Goal: Task Accomplishment & Management: Manage account settings

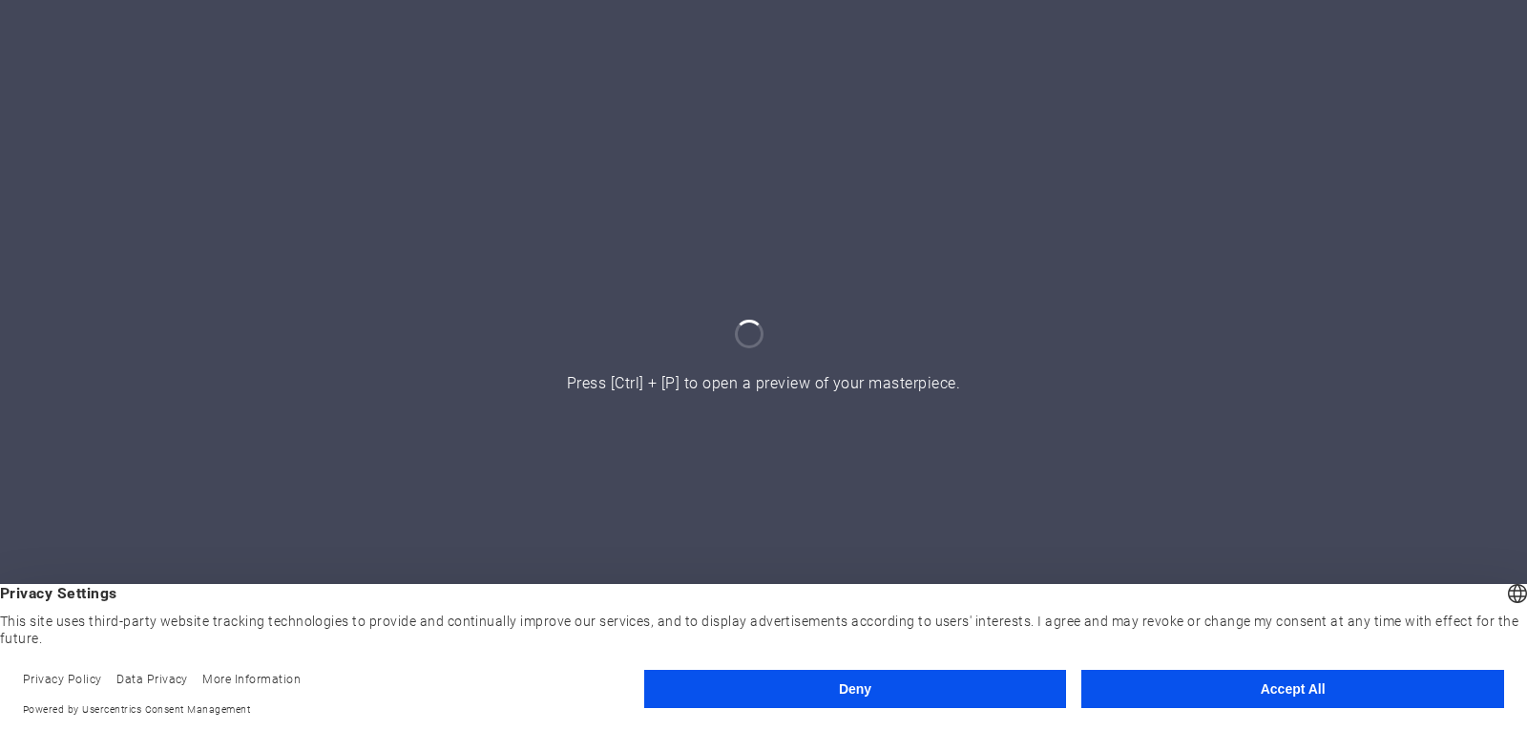
click at [1243, 694] on button "Accept All" at bounding box center [1292, 689] width 423 height 38
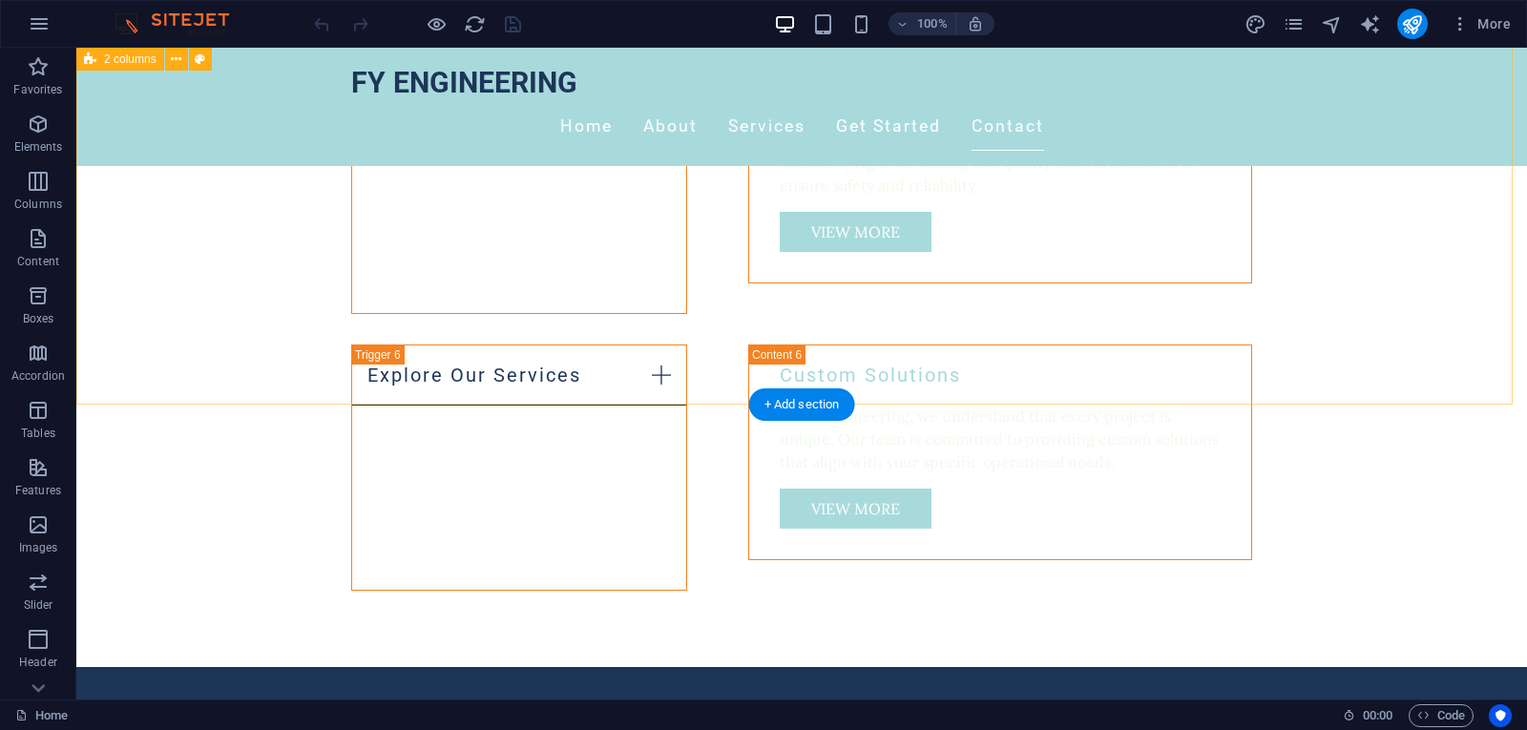
scroll to position [3053, 0]
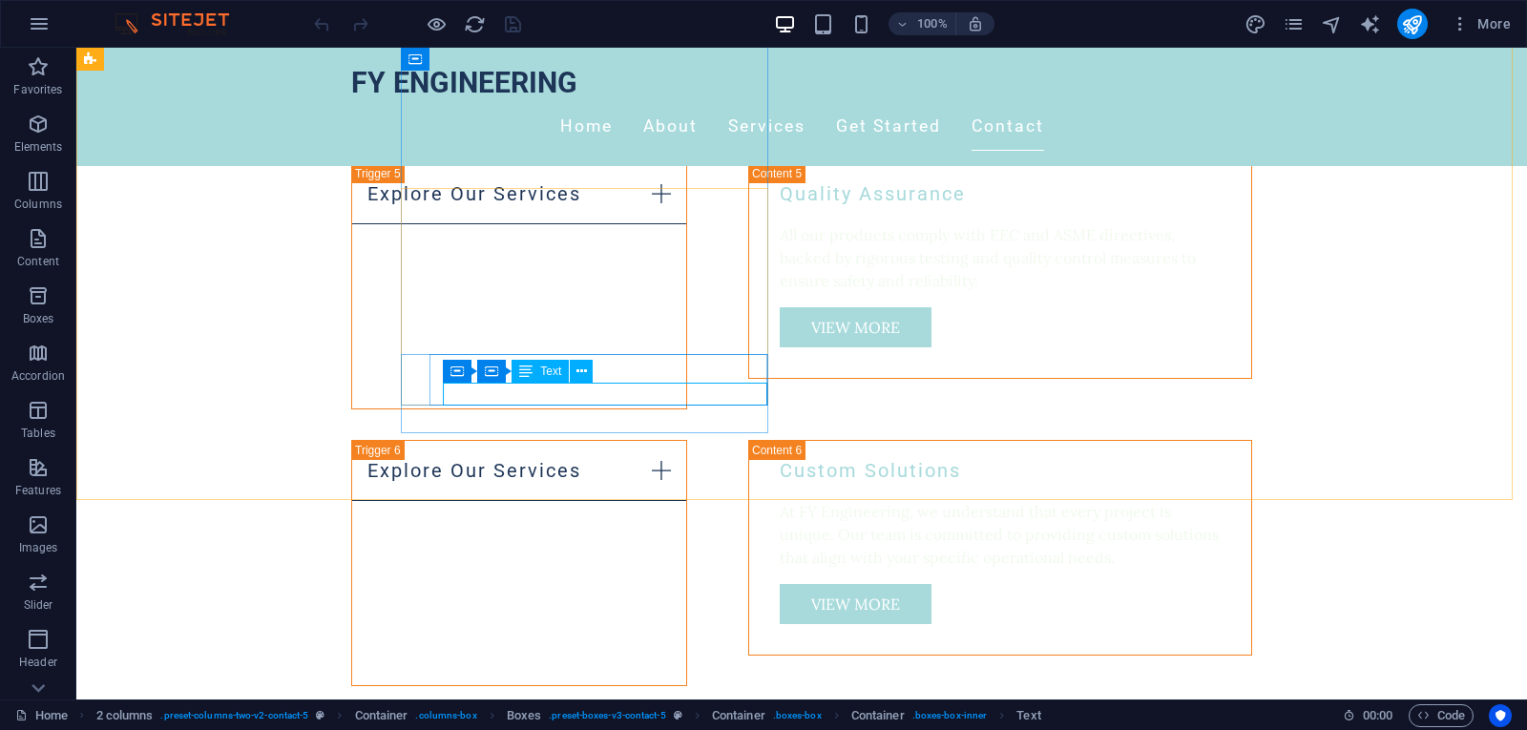
click at [542, 375] on span "Text" at bounding box center [550, 370] width 21 height 11
drag, startPoint x: 547, startPoint y: 398, endPoint x: 657, endPoint y: 417, distance: 112.3
click at [577, 371] on icon at bounding box center [581, 372] width 10 height 20
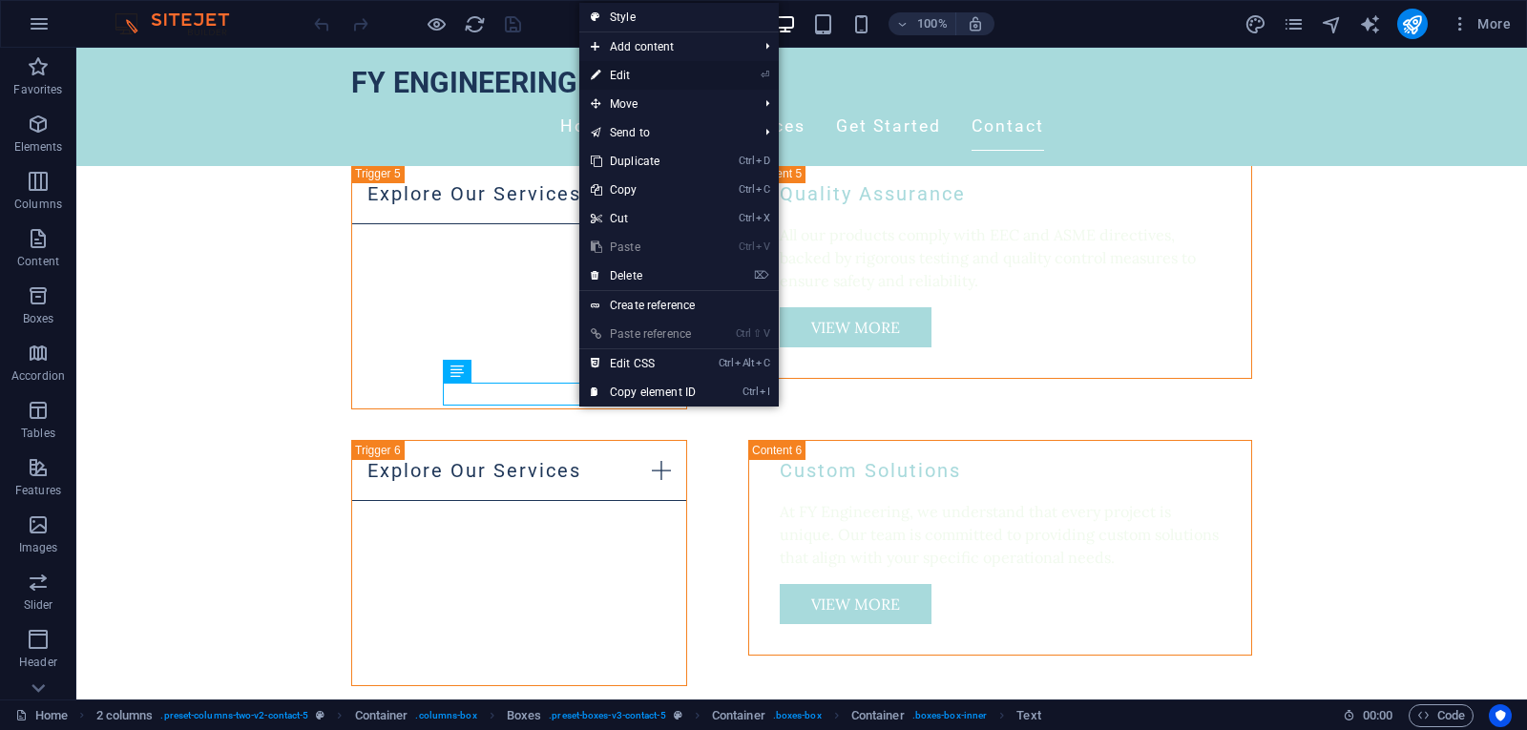
click at [674, 73] on link "⏎ Edit" at bounding box center [643, 75] width 128 height 29
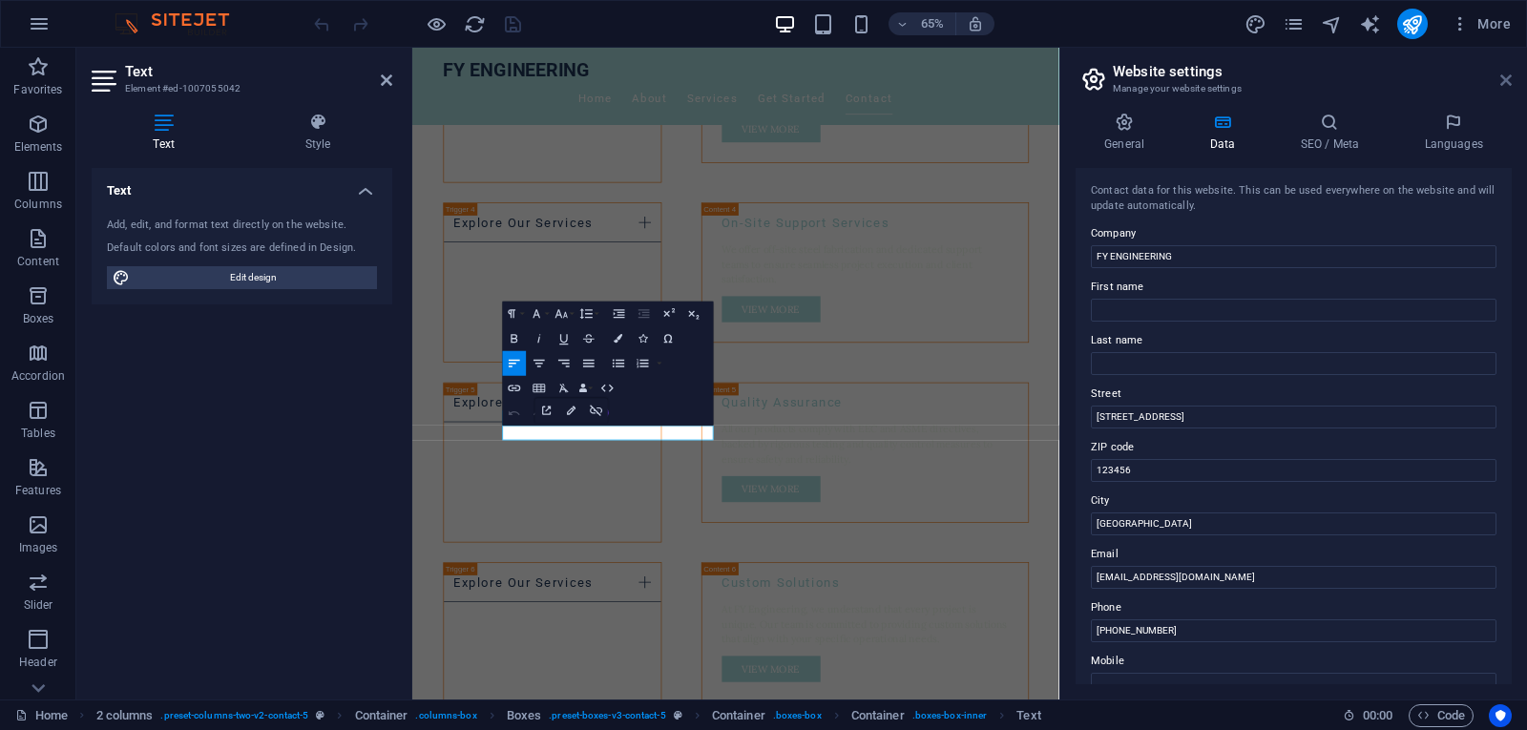
click at [1506, 79] on icon at bounding box center [1505, 80] width 11 height 15
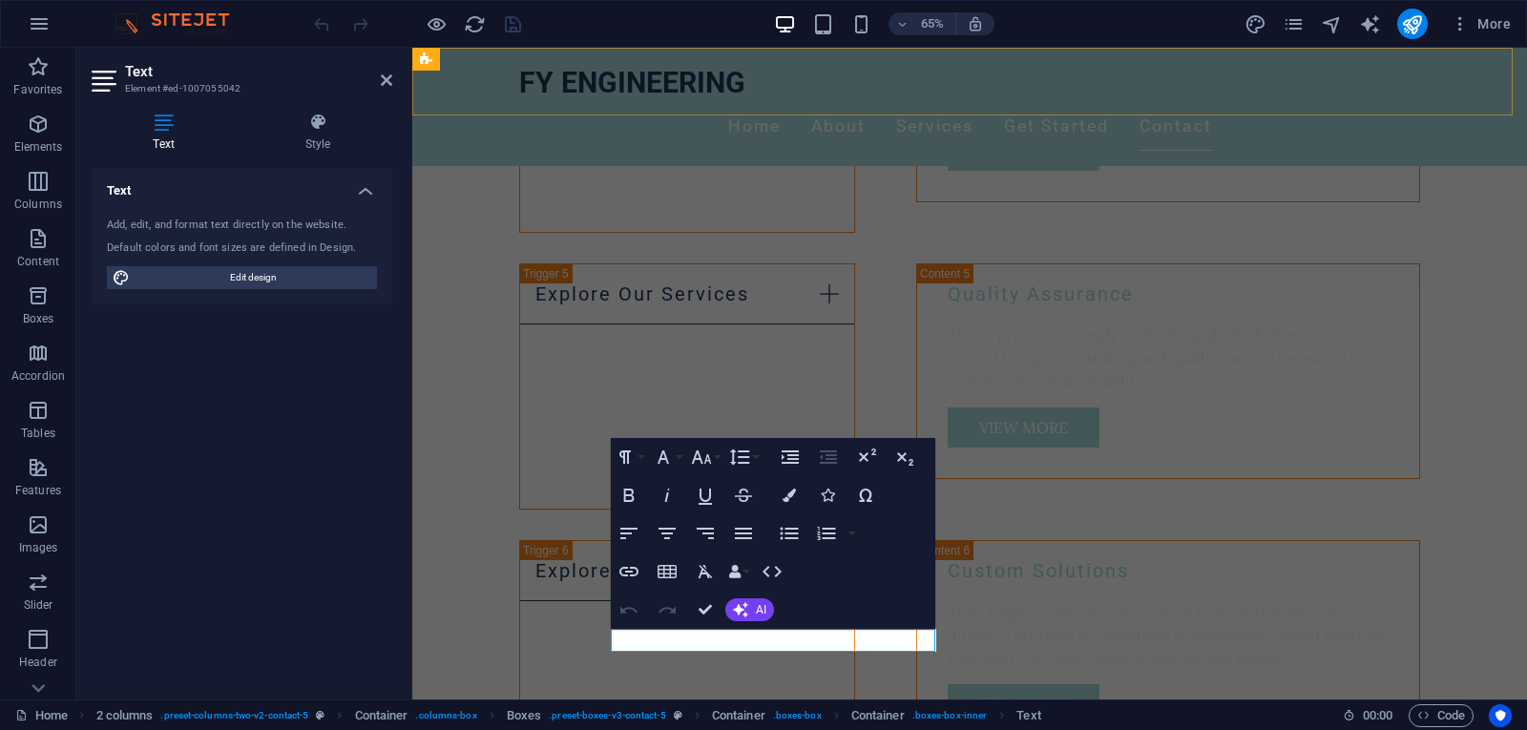
scroll to position [2807, 0]
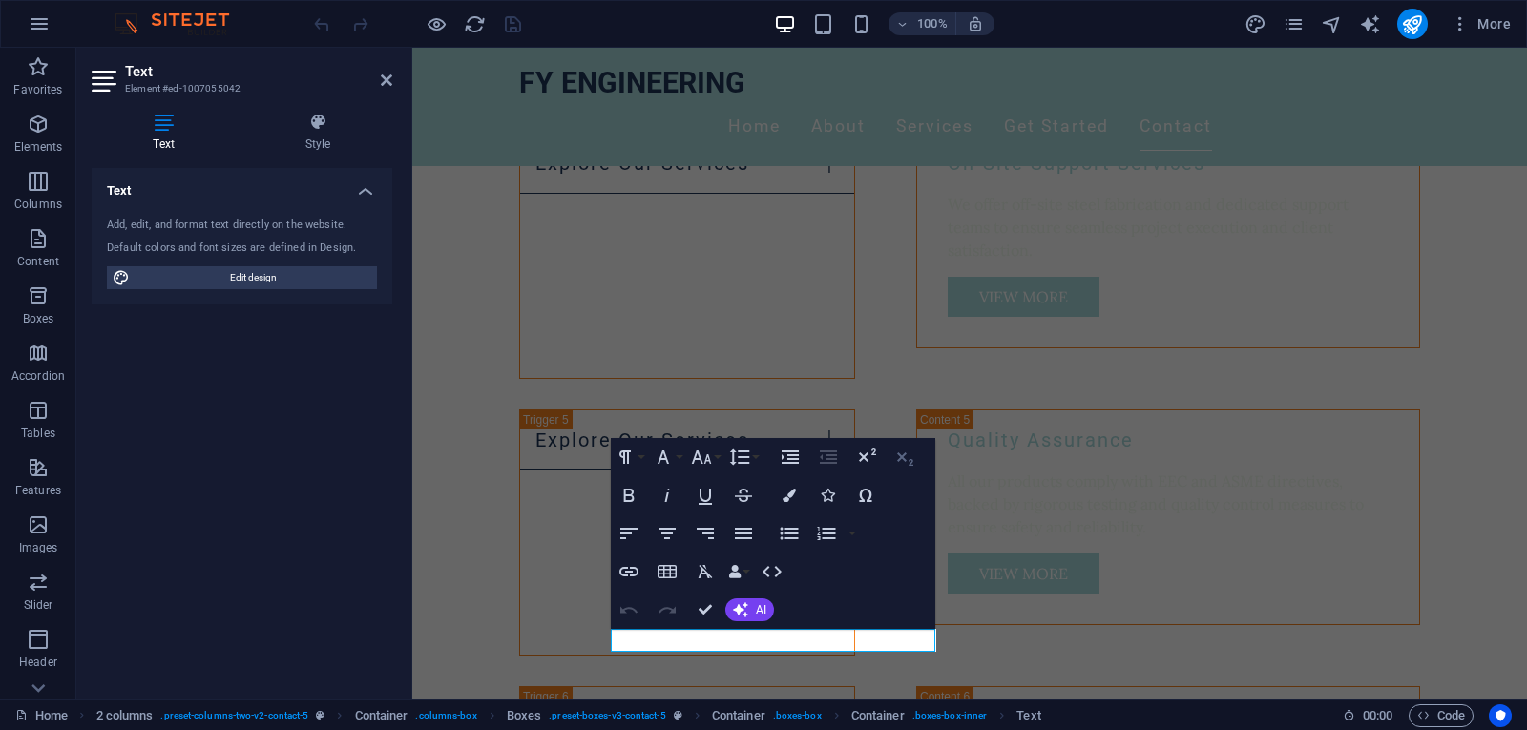
click at [908, 455] on icon "button" at bounding box center [904, 457] width 23 height 23
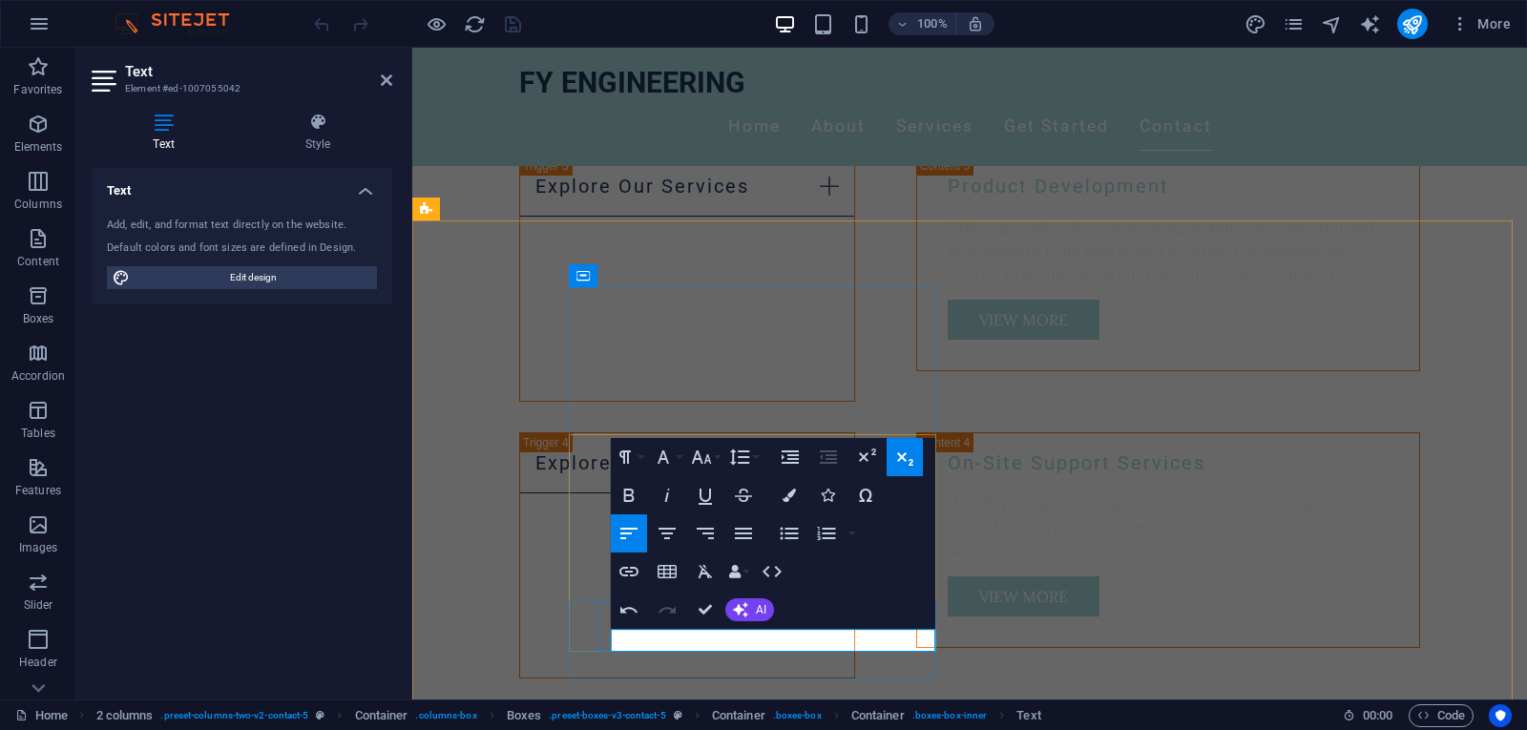
scroll to position [2953, 0]
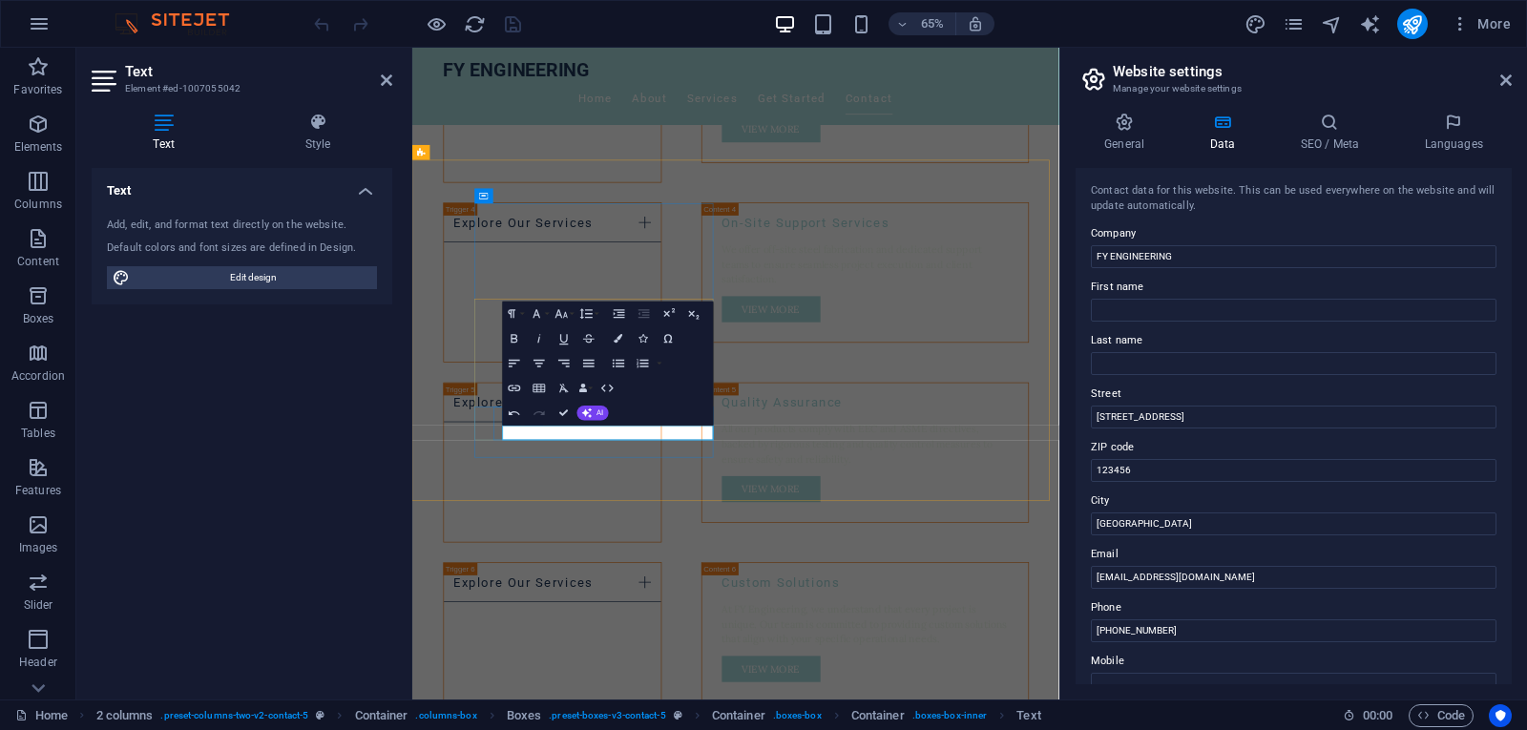
click at [1497, 76] on h2 "Website settings" at bounding box center [1311, 71] width 399 height 17
click at [1504, 75] on icon at bounding box center [1505, 80] width 11 height 15
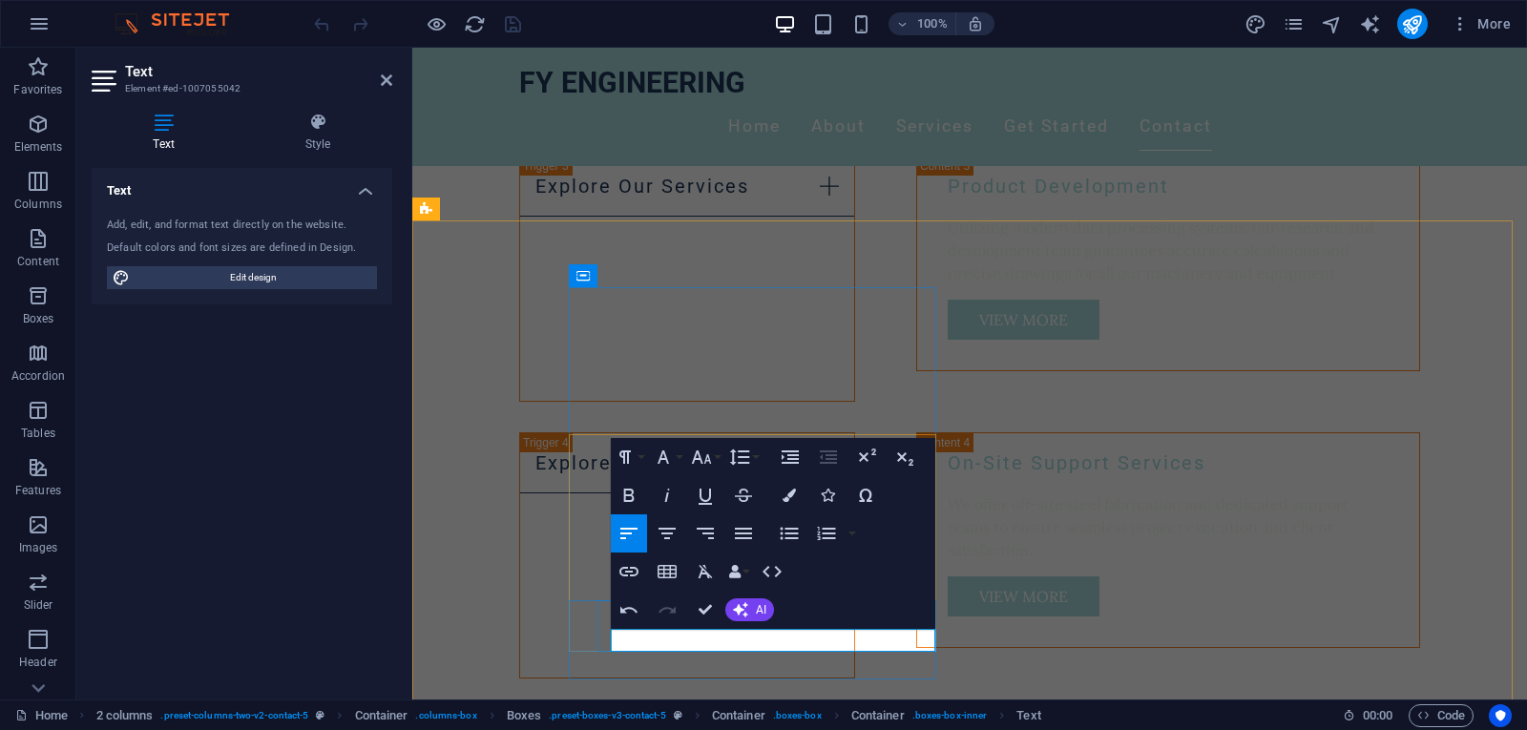
scroll to position [2953, 0]
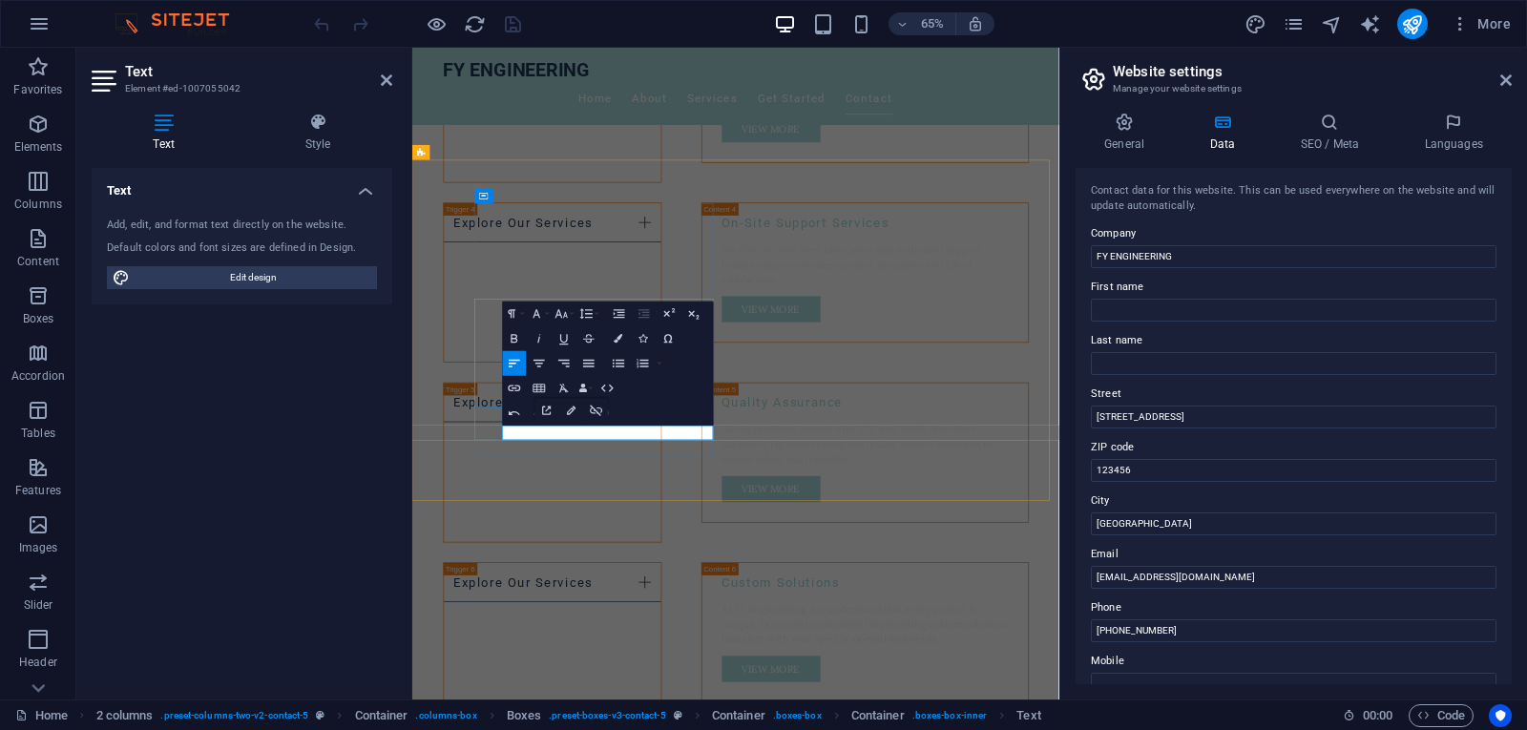
click at [1194, 253] on input "FY ENGINEERING" at bounding box center [1293, 256] width 405 height 23
type input "FY ENGINEERING PTE LTD"
click at [1219, 412] on input "[STREET_ADDRESS]" at bounding box center [1293, 416] width 405 height 23
click at [1118, 578] on input "[EMAIL_ADDRESS][DOMAIN_NAME]" at bounding box center [1293, 577] width 405 height 23
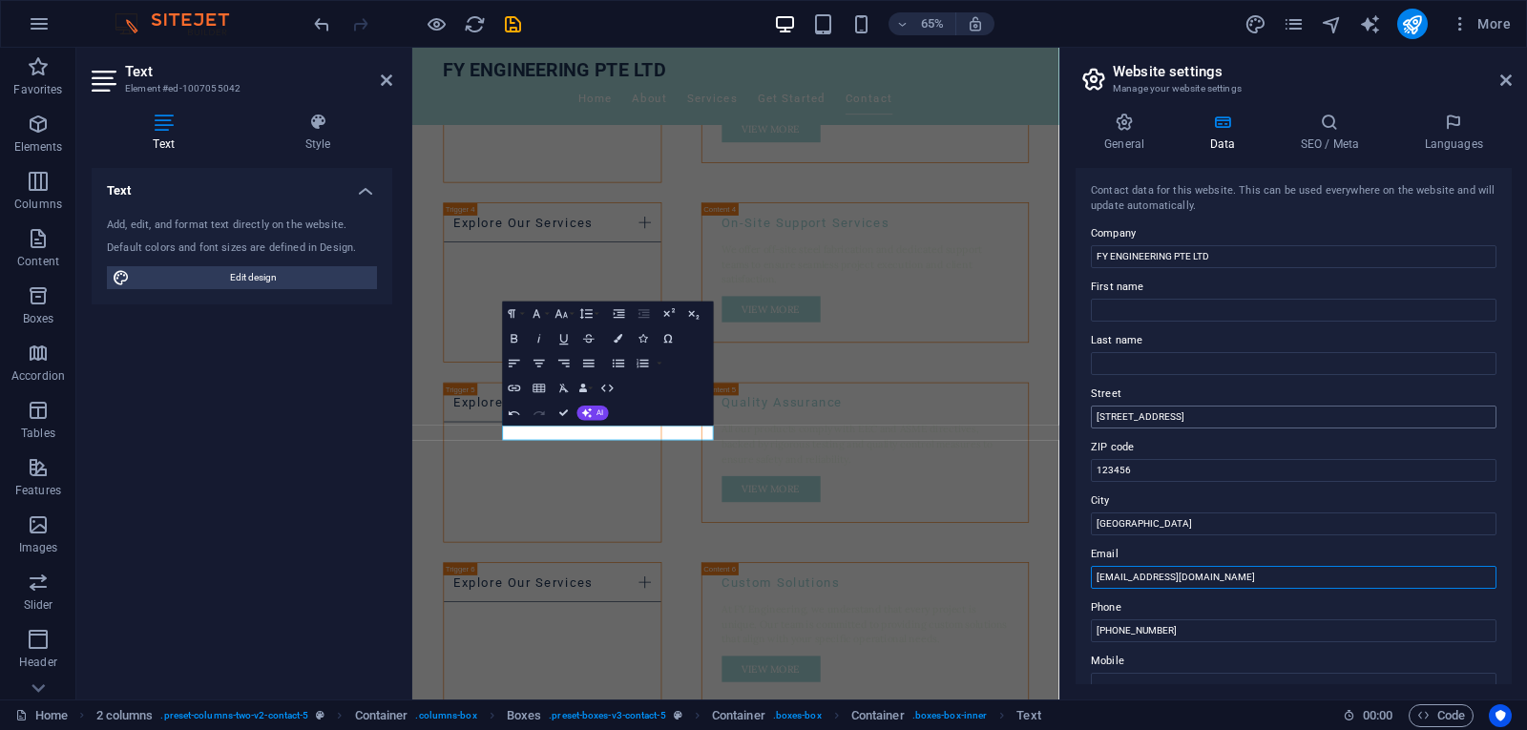
type input "[EMAIL_ADDRESS][DOMAIN_NAME]"
click at [1204, 416] on input "[STREET_ADDRESS]" at bounding box center [1293, 416] width 405 height 23
drag, startPoint x: 1632, startPoint y: 462, endPoint x: 1305, endPoint y: 566, distance: 343.4
click at [1111, 414] on input "[STREET_ADDRESS]" at bounding box center [1293, 416] width 405 height 23
type input "1"
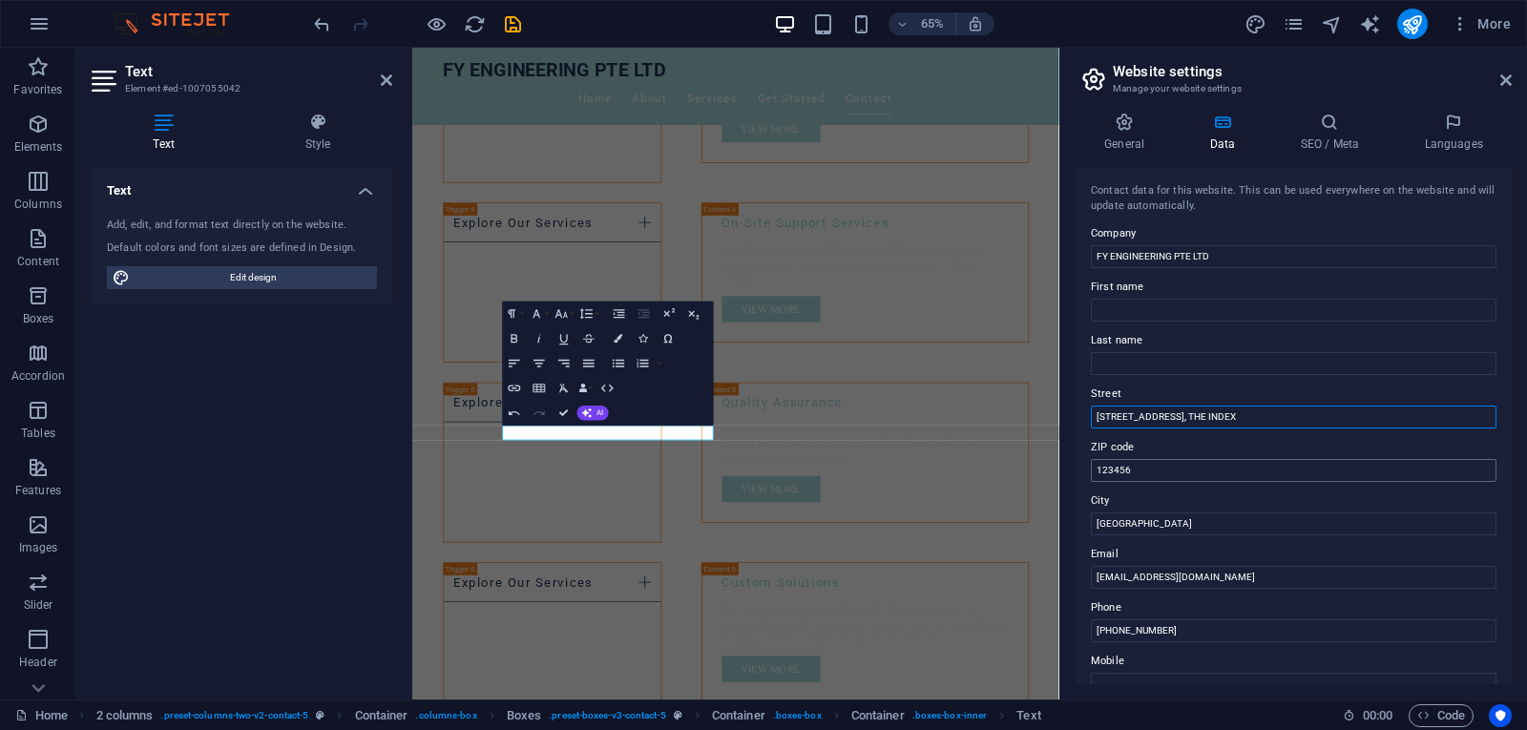
type input "[STREET_ADDRESS], THE INDEX"
click at [1146, 477] on input "123456" at bounding box center [1293, 470] width 405 height 23
type input "1"
type input "637369"
click at [1178, 634] on input "[PHONE_NUMBER]" at bounding box center [1293, 630] width 405 height 23
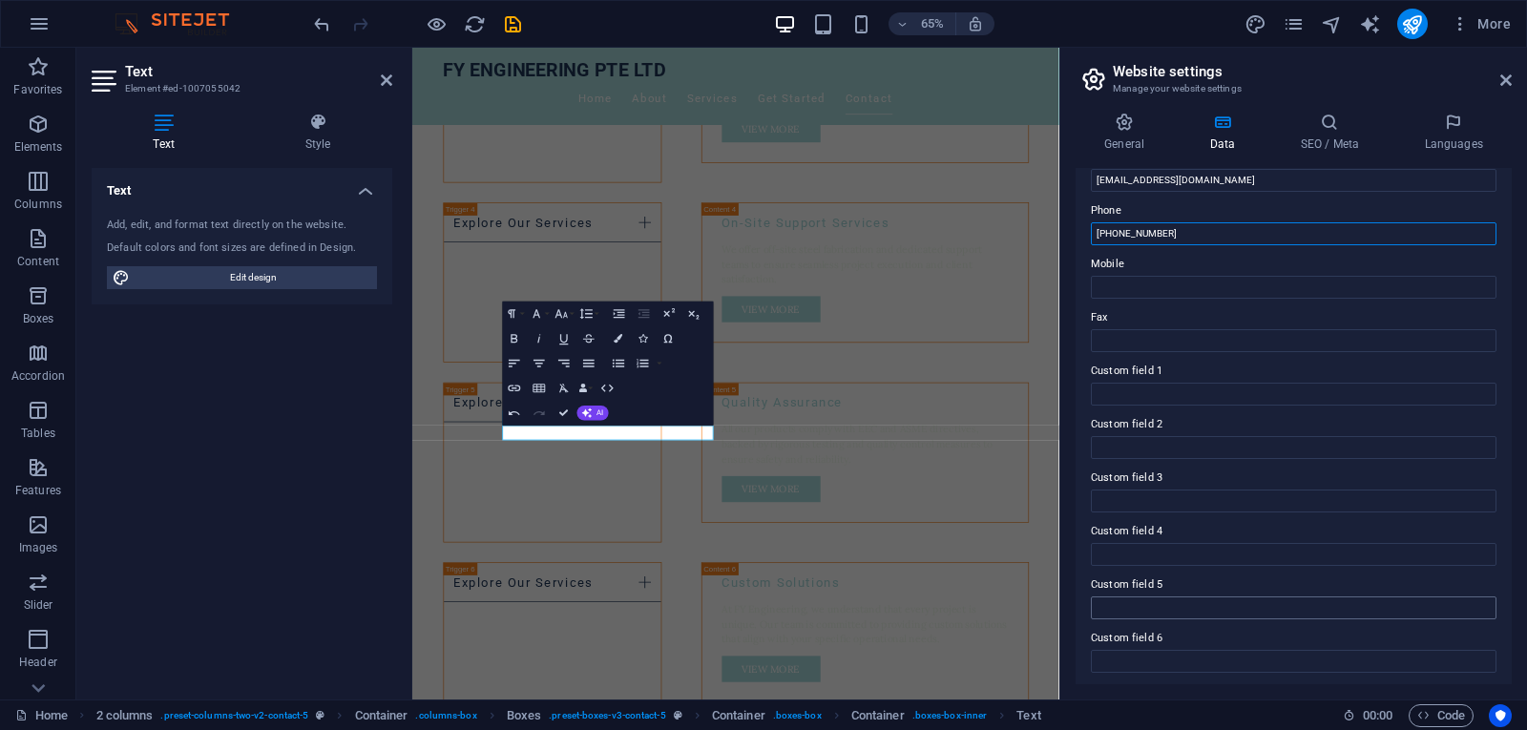
scroll to position [401, 0]
type input "[PHONE_NUMBER]"
click at [245, 412] on div "Text Add, edit, and format text directly on the website. Default colors and fon…" at bounding box center [242, 426] width 301 height 516
click at [382, 77] on icon at bounding box center [386, 80] width 11 height 15
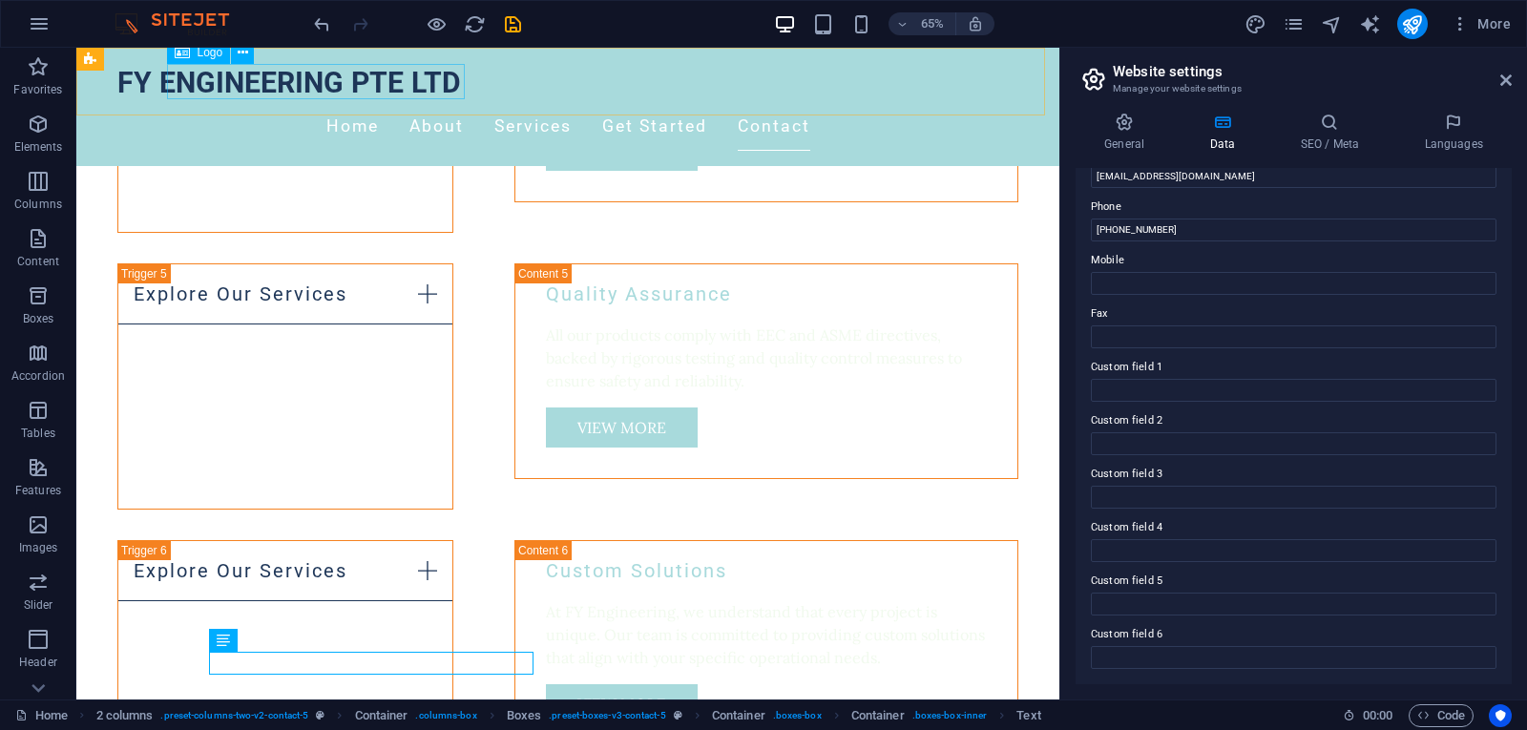
scroll to position [2807, 0]
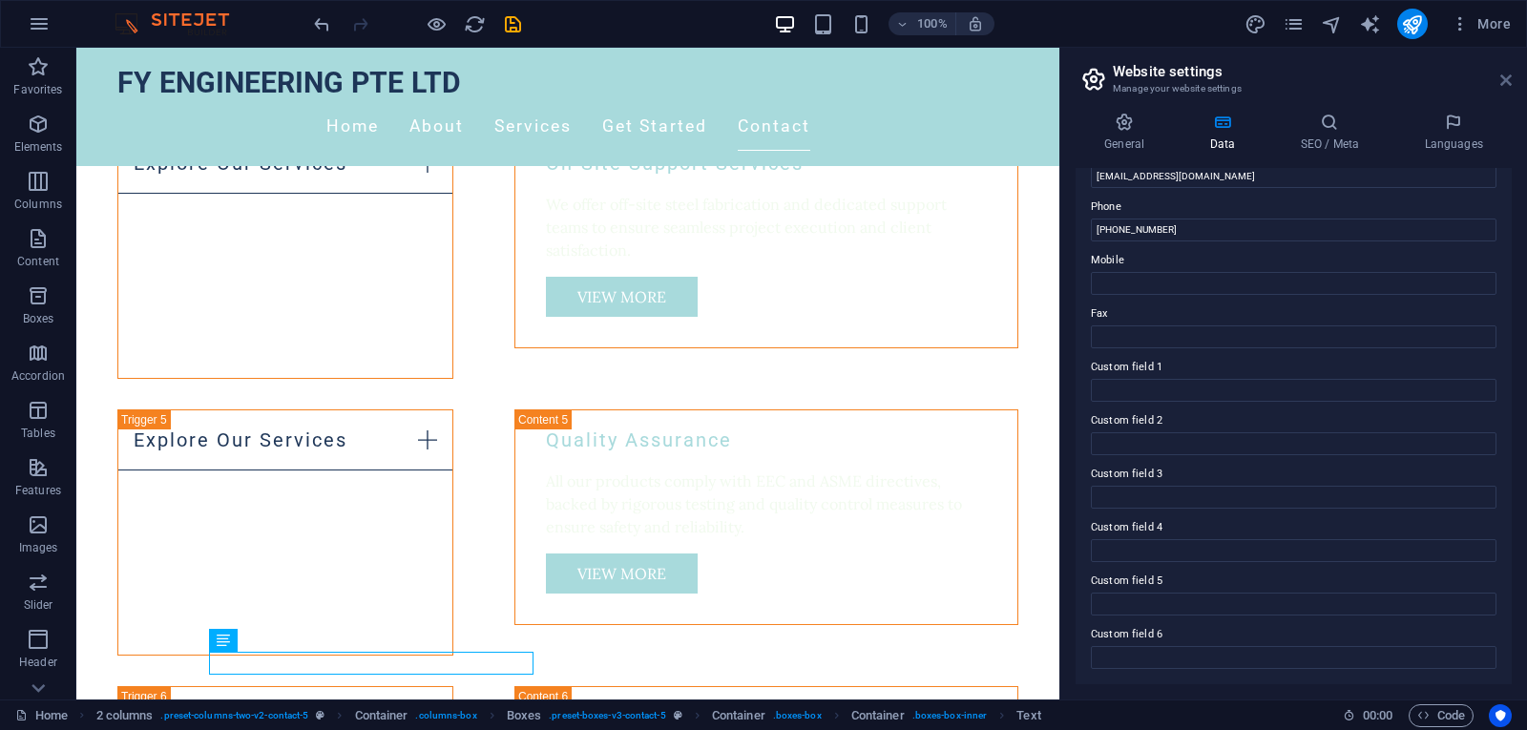
click at [1506, 85] on icon at bounding box center [1505, 80] width 11 height 15
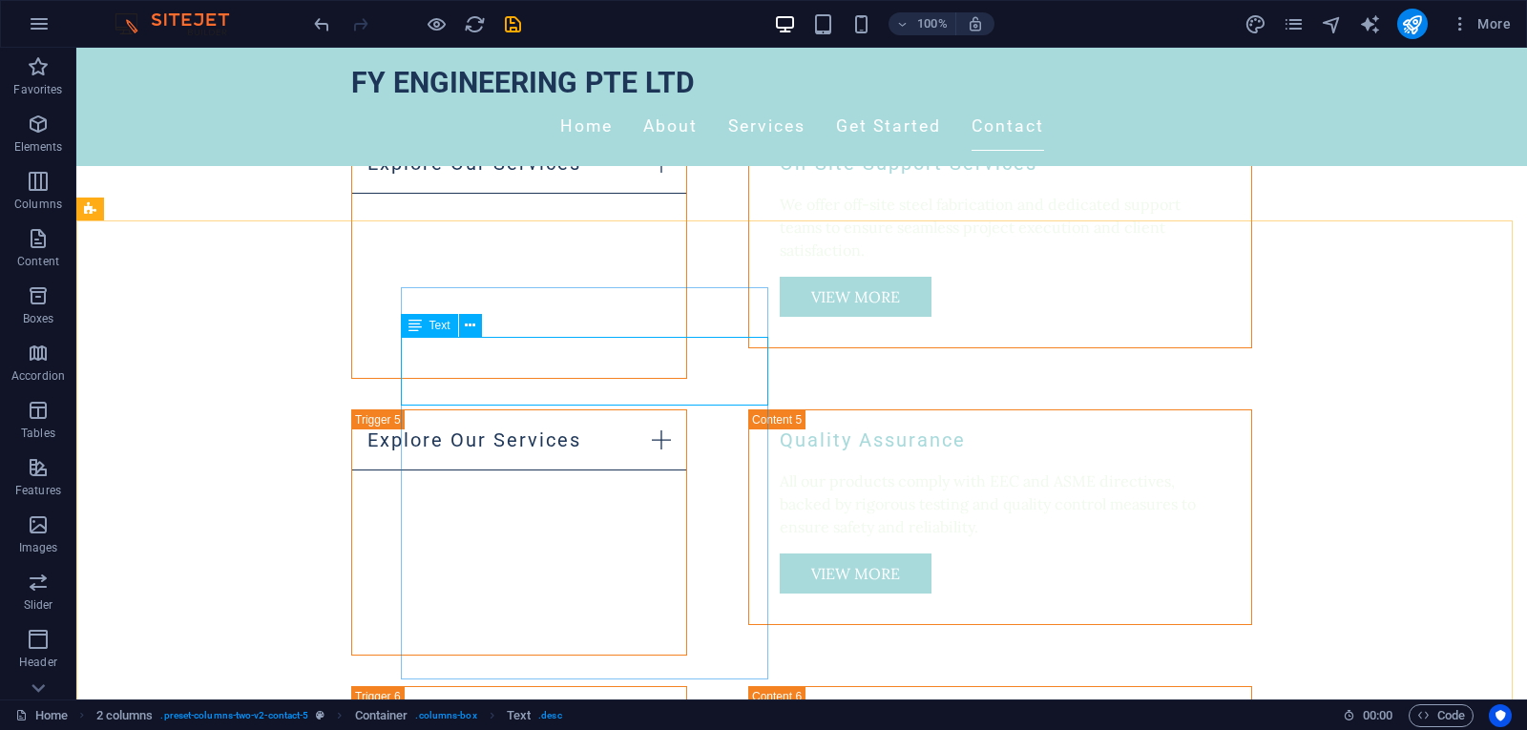
click at [413, 326] on icon at bounding box center [414, 325] width 13 height 23
click at [419, 326] on icon at bounding box center [414, 325] width 13 height 23
